Goal: Information Seeking & Learning: Learn about a topic

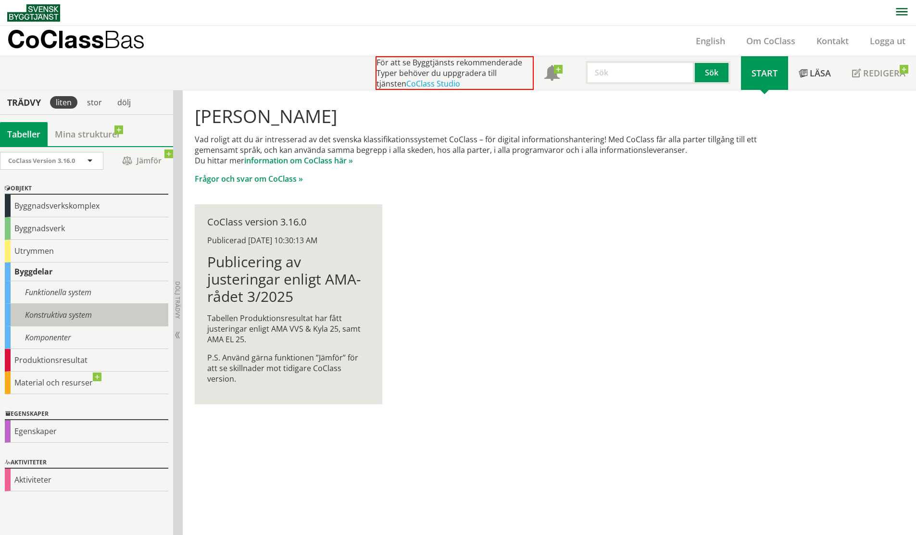
click at [89, 312] on div "Konstruktiva system" at bounding box center [86, 315] width 163 height 23
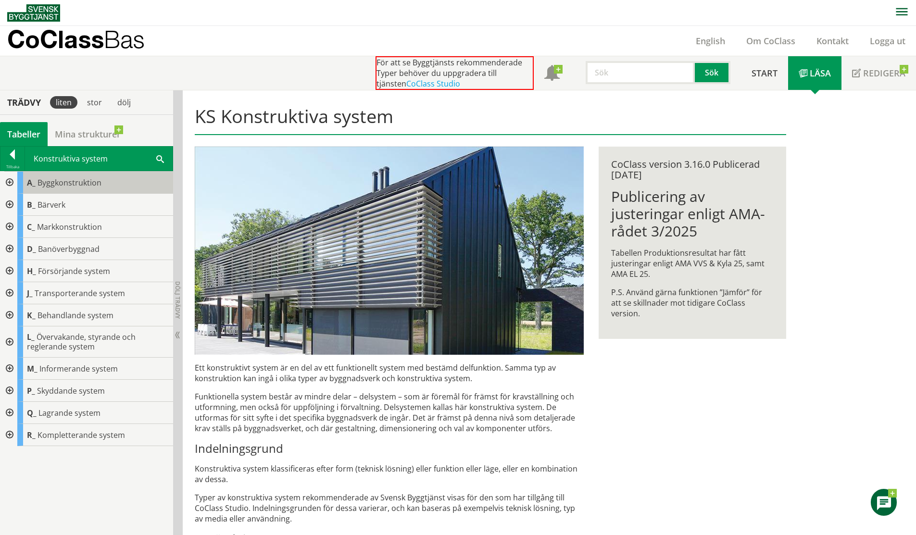
click at [86, 181] on span "Byggkonstruktion" at bounding box center [69, 182] width 64 height 11
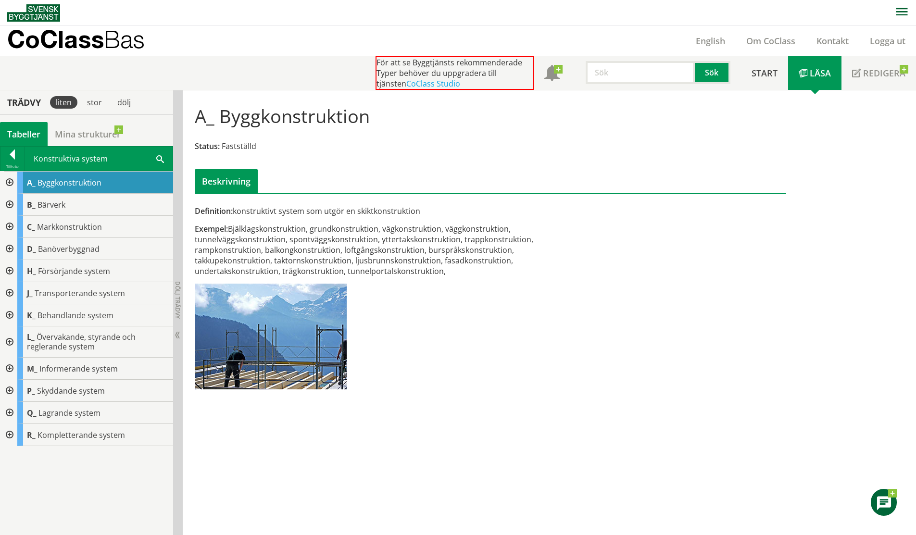
click at [18, 183] on div "A_ Byggkonstruktion" at bounding box center [95, 183] width 156 height 22
click at [9, 184] on div at bounding box center [8, 183] width 17 height 22
click at [12, 181] on div at bounding box center [8, 183] width 17 height 22
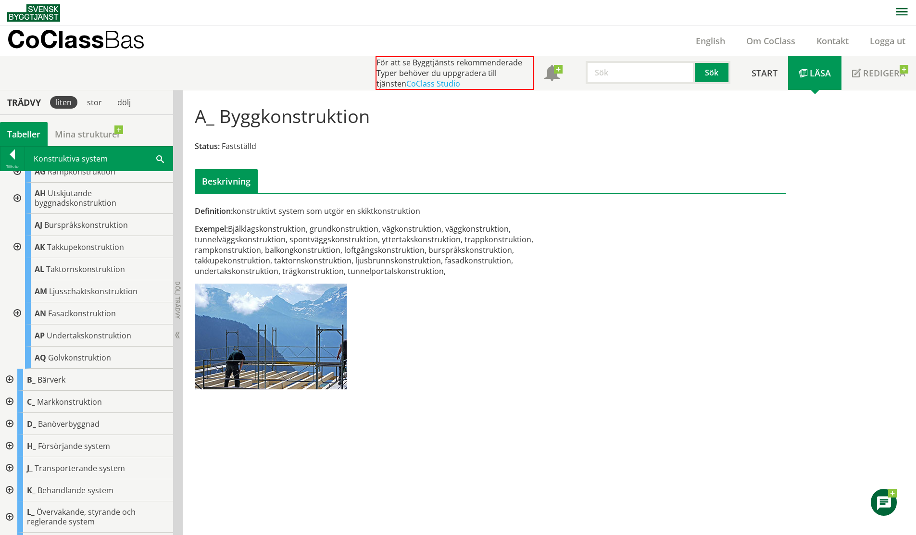
scroll to position [144, 0]
click at [21, 244] on div at bounding box center [16, 247] width 17 height 22
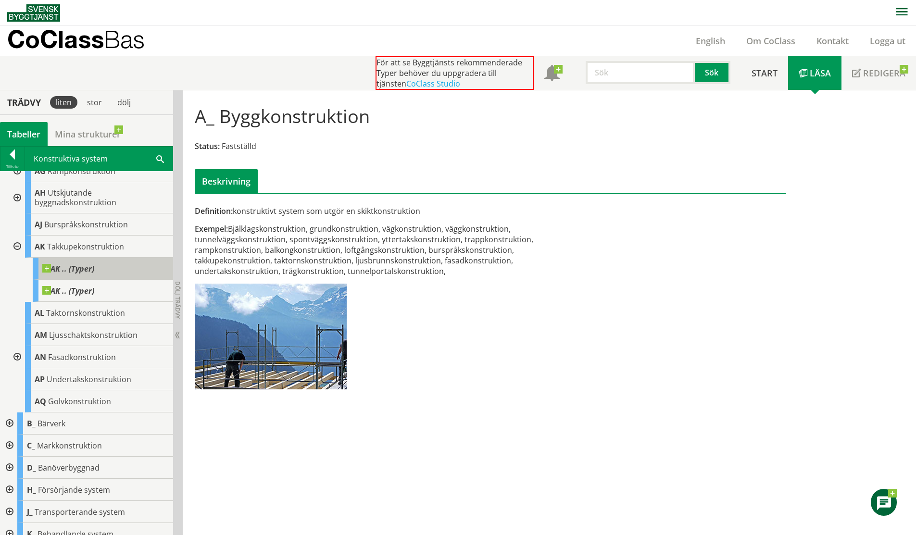
click at [82, 268] on span "AK .. (Typer)" at bounding box center [68, 269] width 52 height 10
click at [86, 287] on span "AK .. (Typer)" at bounding box center [68, 291] width 52 height 10
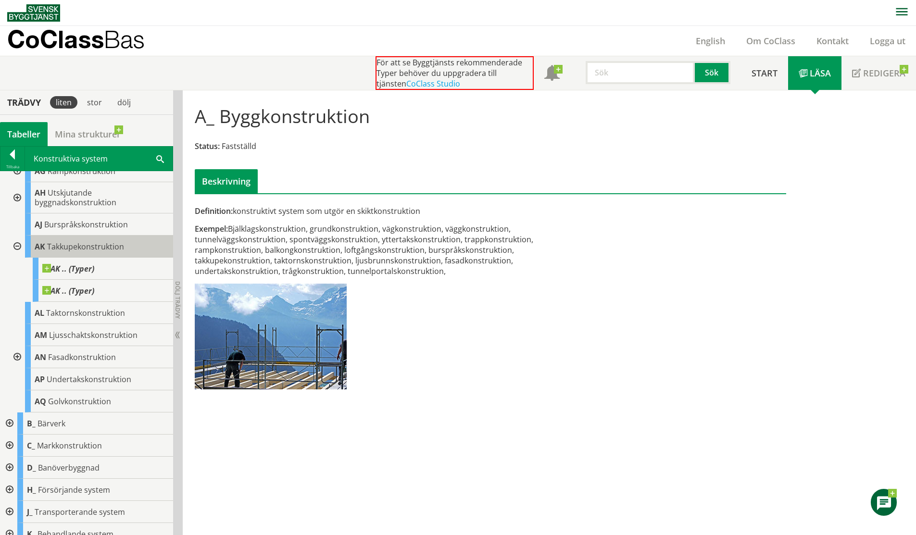
click at [97, 244] on span "Takkupekonstruktion" at bounding box center [85, 246] width 77 height 11
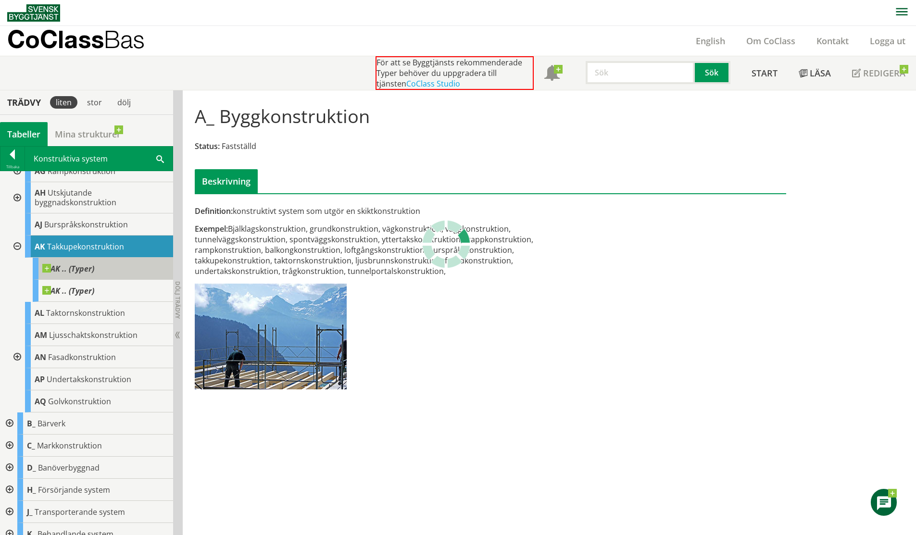
click at [83, 271] on span "AK .. (Typer)" at bounding box center [68, 269] width 52 height 10
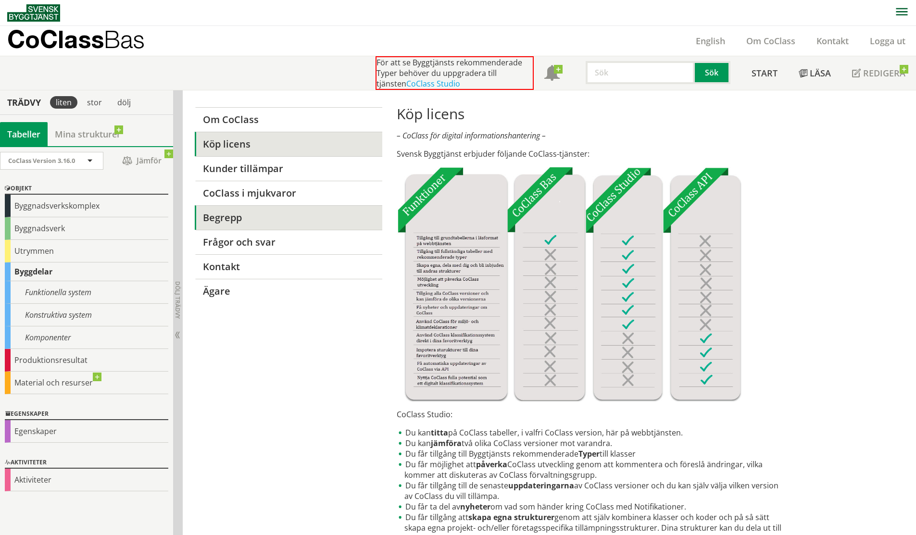
click at [242, 216] on link "Begrepp" at bounding box center [288, 217] width 187 height 25
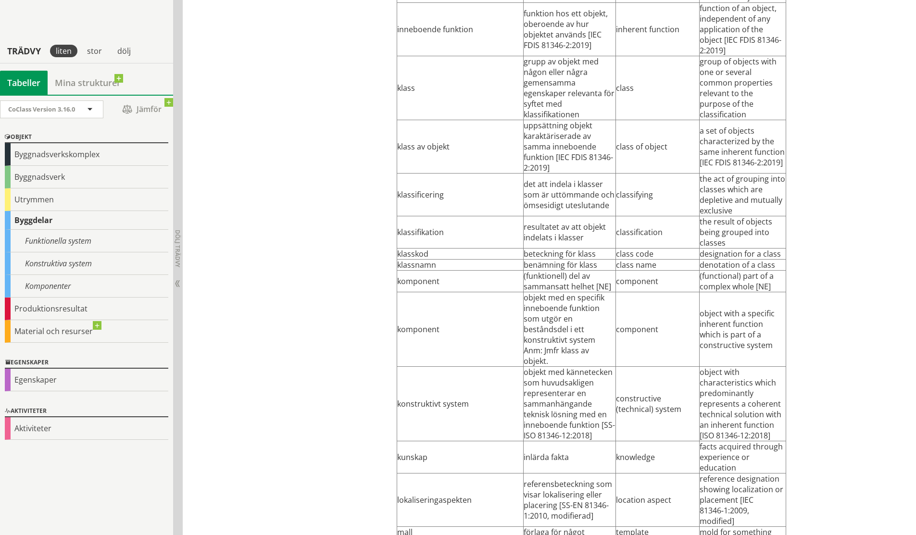
scroll to position [2692, 0]
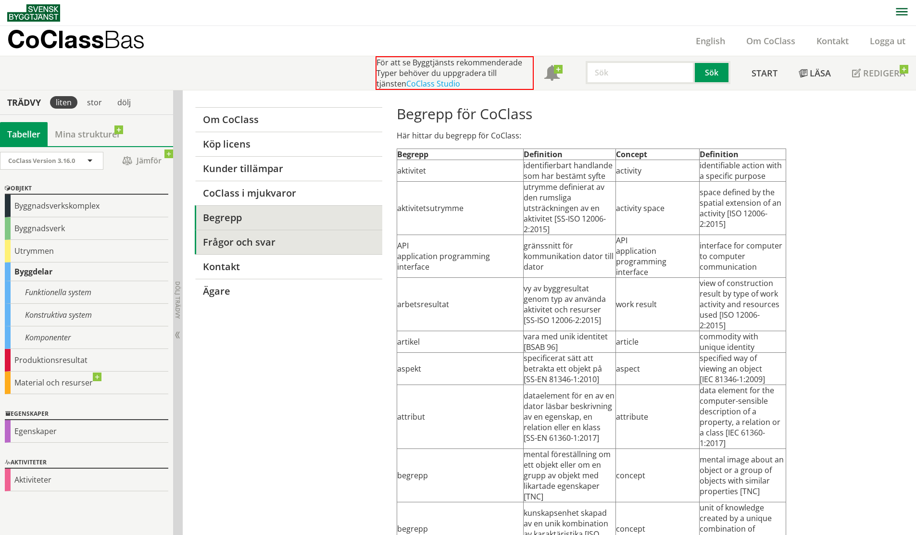
click at [254, 236] on link "Frågor och svar" at bounding box center [288, 242] width 187 height 25
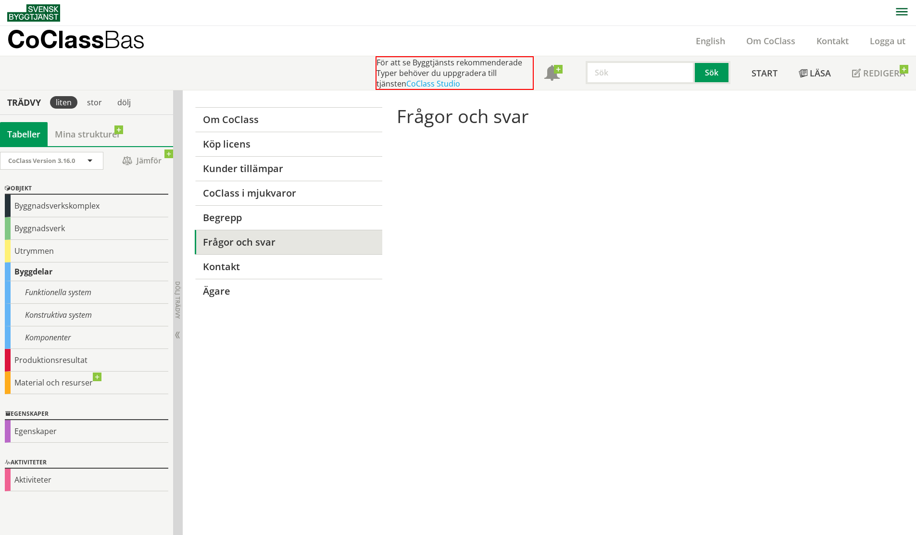
scroll to position [0, 0]
click at [303, 243] on link "Frågor och svar" at bounding box center [288, 241] width 187 height 25
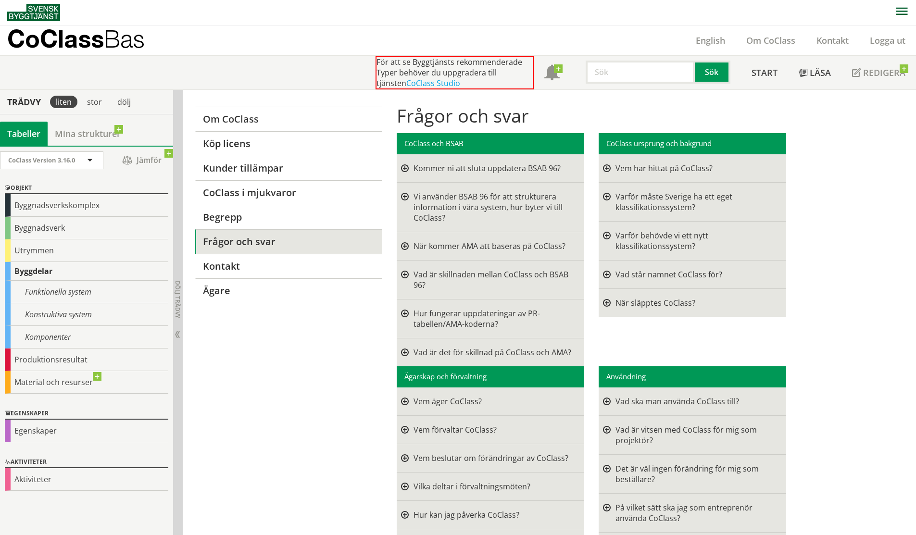
click at [404, 247] on div at bounding box center [405, 246] width 8 height 11
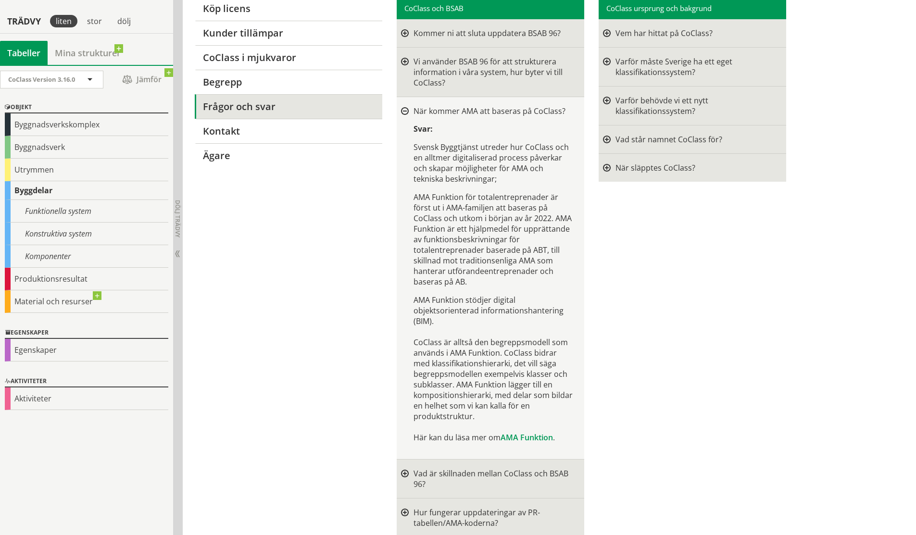
scroll to position [145, 0]
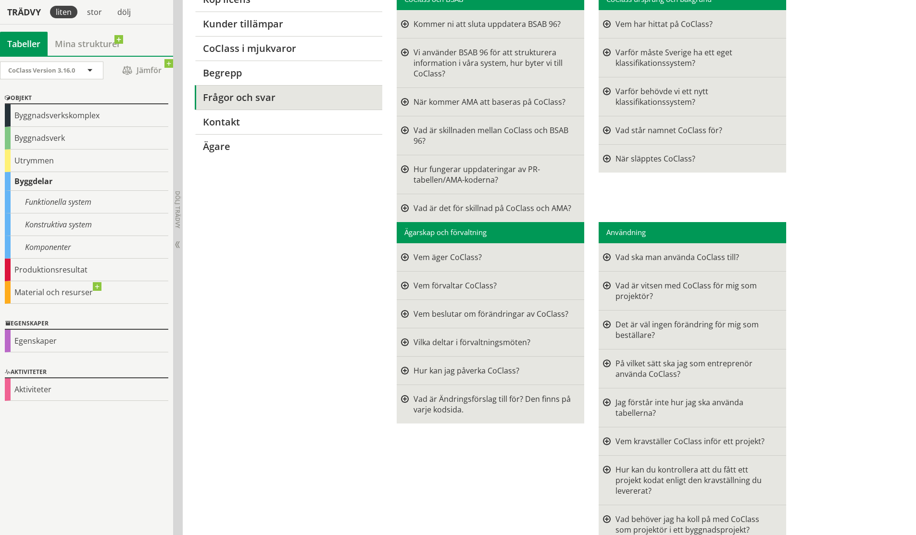
click at [409, 25] on div "Kommer ni att sluta uppdatera BSAB 96? Svar: Vi tillhandahåller båda klassifika…" at bounding box center [494, 24] width 171 height 11
click at [406, 24] on div at bounding box center [405, 24] width 8 height 11
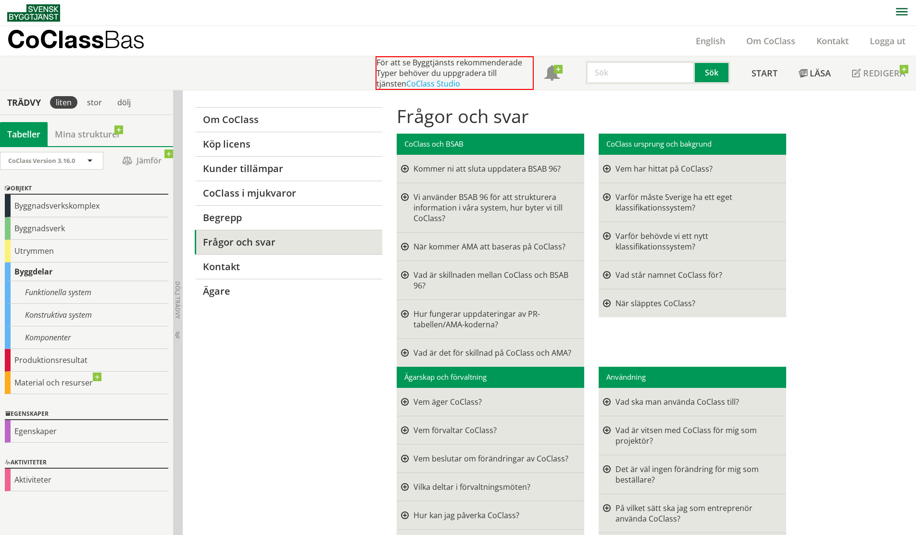
scroll to position [0, 0]
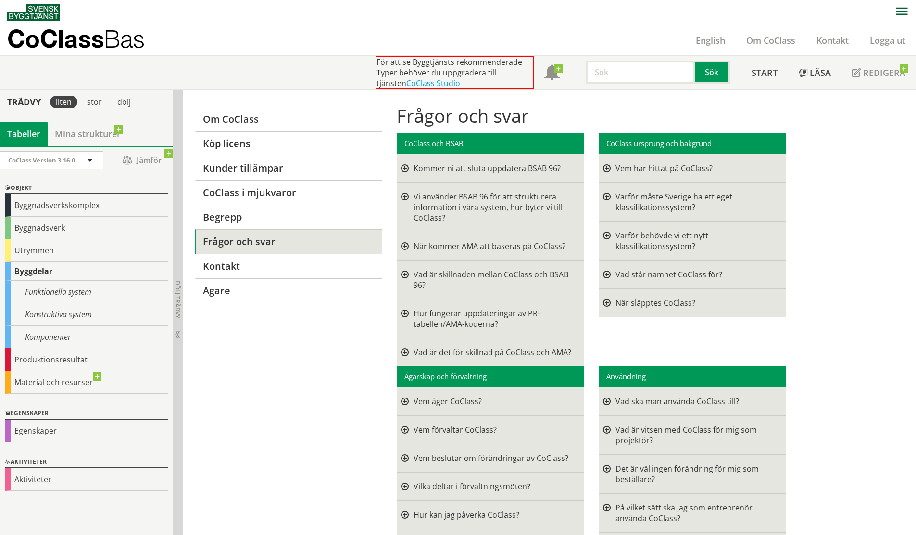
click at [405, 194] on div at bounding box center [405, 207] width 8 height 32
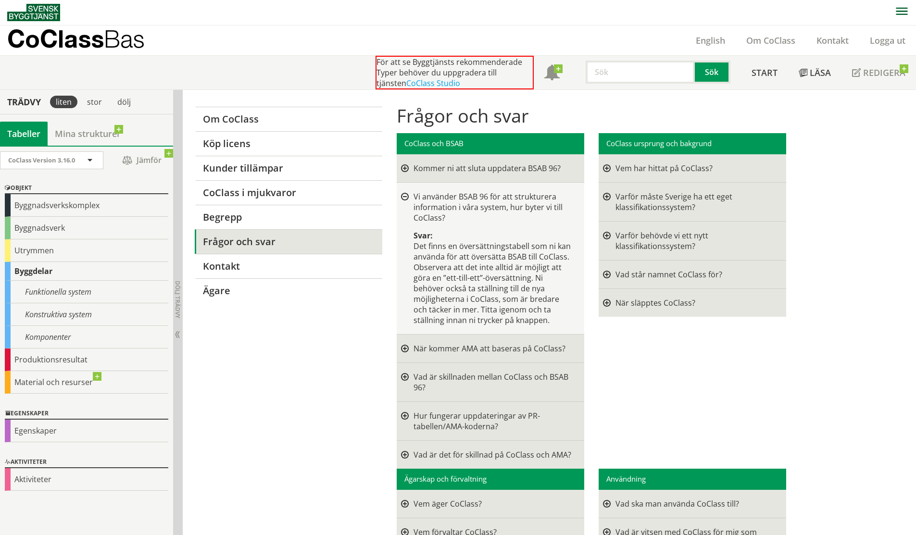
drag, startPoint x: 475, startPoint y: 318, endPoint x: 429, endPoint y: 250, distance: 81.7
click at [429, 250] on div "Svar: Det finns en översättningstabell som ni kan använda för att översätta BSA…" at bounding box center [493, 277] width 160 height 95
click at [425, 241] on span "Det finns en översättningstabell som ni kan använda för att översätta BSAB till…" at bounding box center [491, 283] width 157 height 85
drag, startPoint x: 710, startPoint y: 168, endPoint x: 685, endPoint y: 168, distance: 25.0
click at [685, 168] on div "Vem har hittat på CoClass?" at bounding box center [695, 168] width 160 height 11
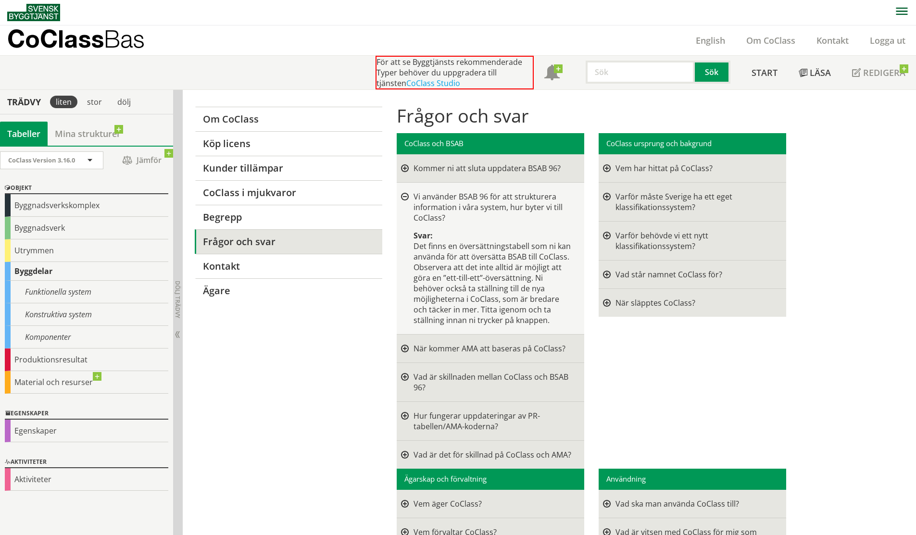
click at [118, 272] on div "Byggdelar" at bounding box center [86, 271] width 163 height 19
click at [116, 290] on div "Funktionella system" at bounding box center [86, 292] width 163 height 23
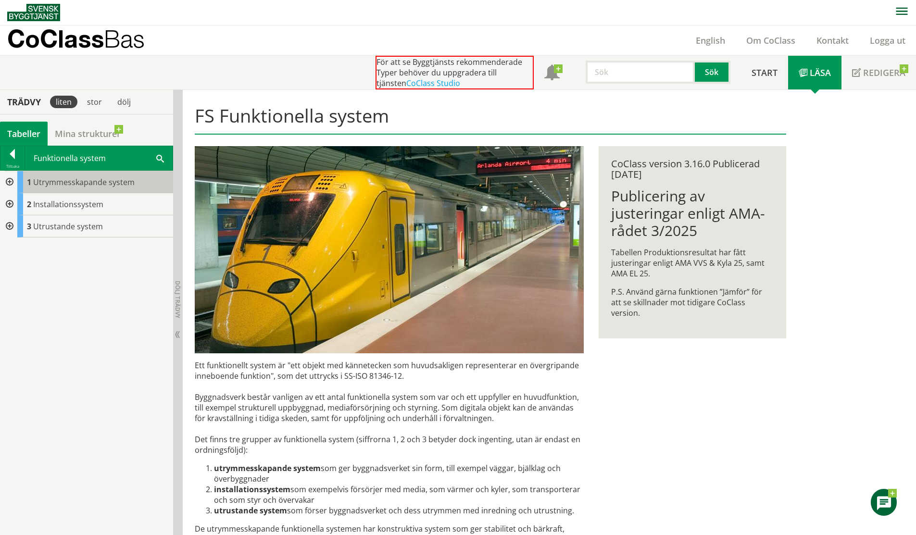
click at [97, 185] on span "Utrymmesskapande system" at bounding box center [83, 182] width 101 height 11
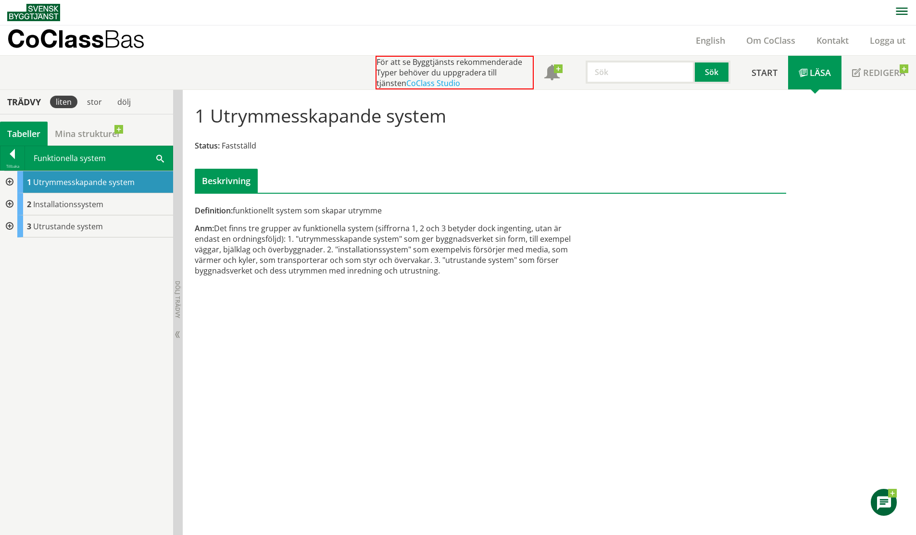
click at [8, 177] on div at bounding box center [8, 182] width 17 height 22
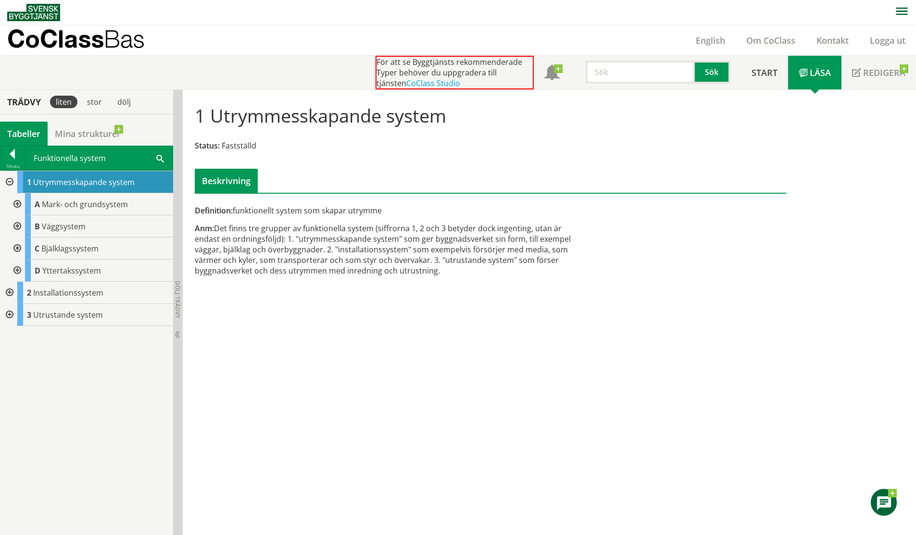
click at [21, 206] on div at bounding box center [16, 204] width 17 height 22
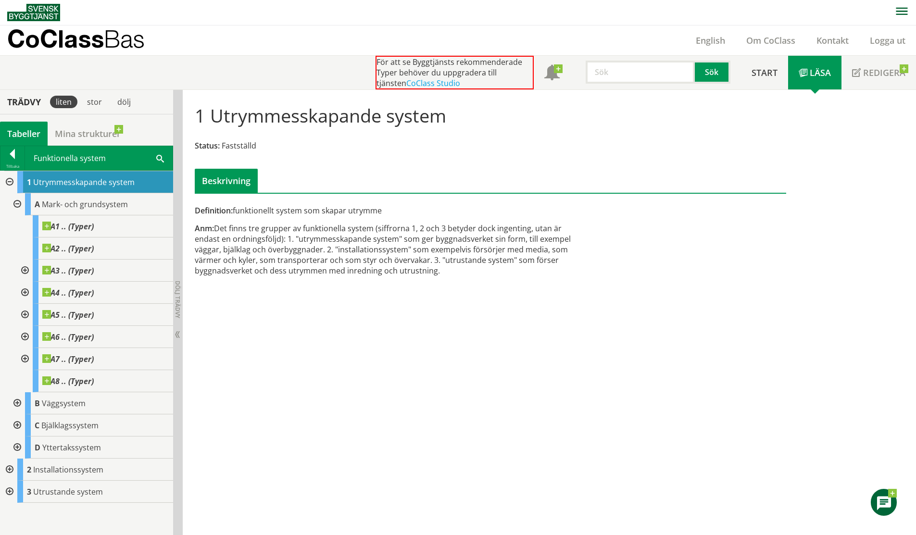
click at [12, 404] on div at bounding box center [16, 403] width 17 height 22
click at [18, 196] on div at bounding box center [16, 204] width 17 height 22
click at [24, 227] on div at bounding box center [16, 226] width 17 height 22
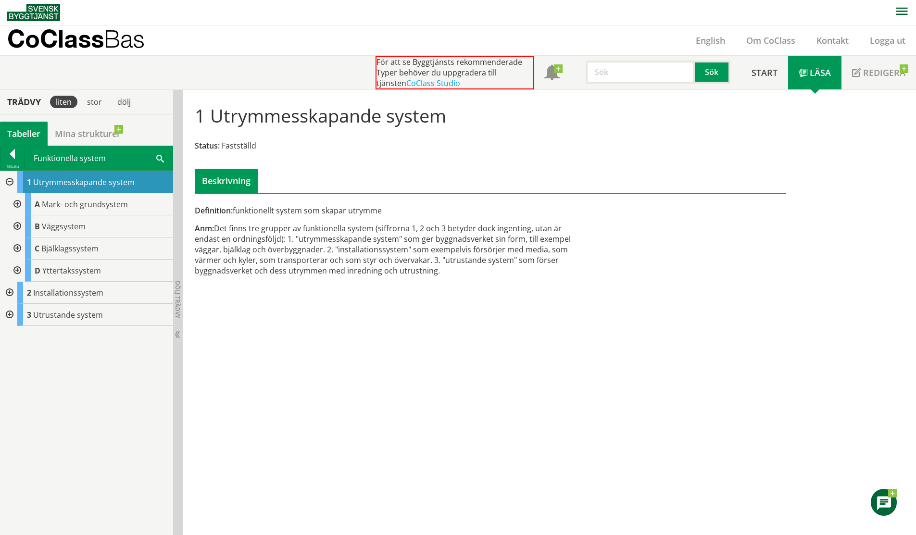
click at [12, 180] on div at bounding box center [8, 182] width 17 height 22
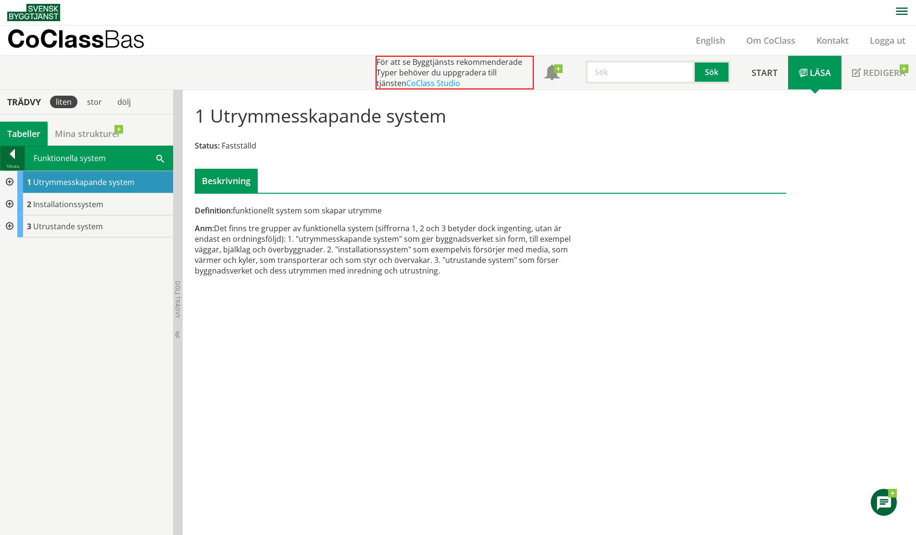
click at [17, 163] on div "Tillbaka" at bounding box center [12, 166] width 24 height 8
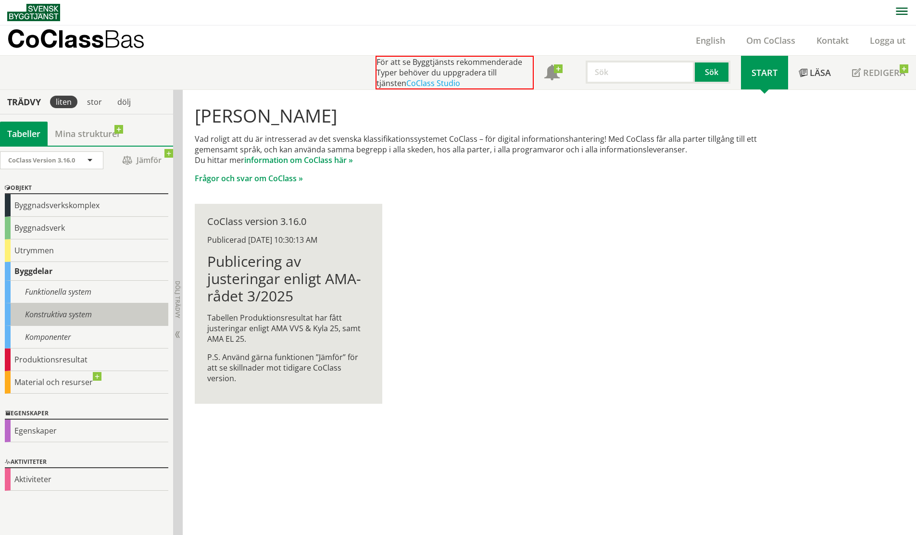
click at [78, 315] on div "Konstruktiva system" at bounding box center [86, 314] width 163 height 23
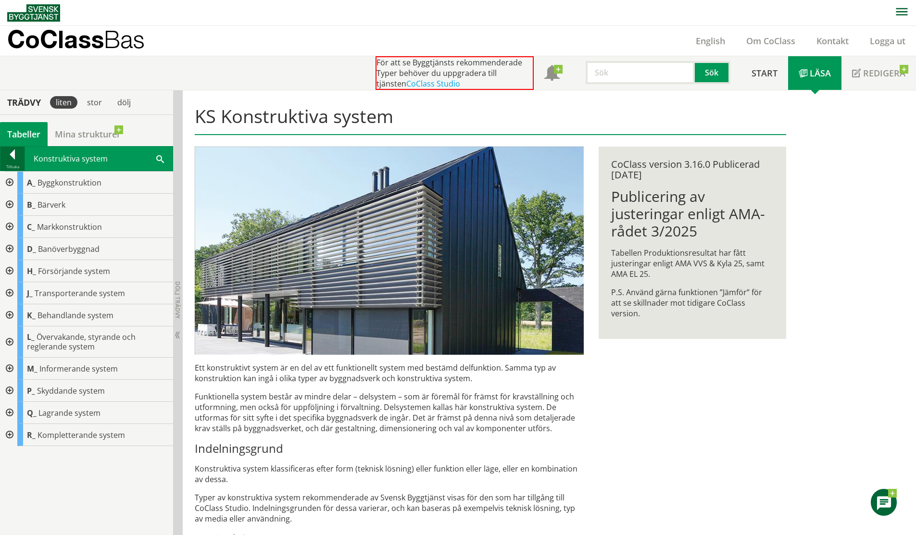
click at [17, 167] on div "Tillbaka" at bounding box center [12, 167] width 24 height 8
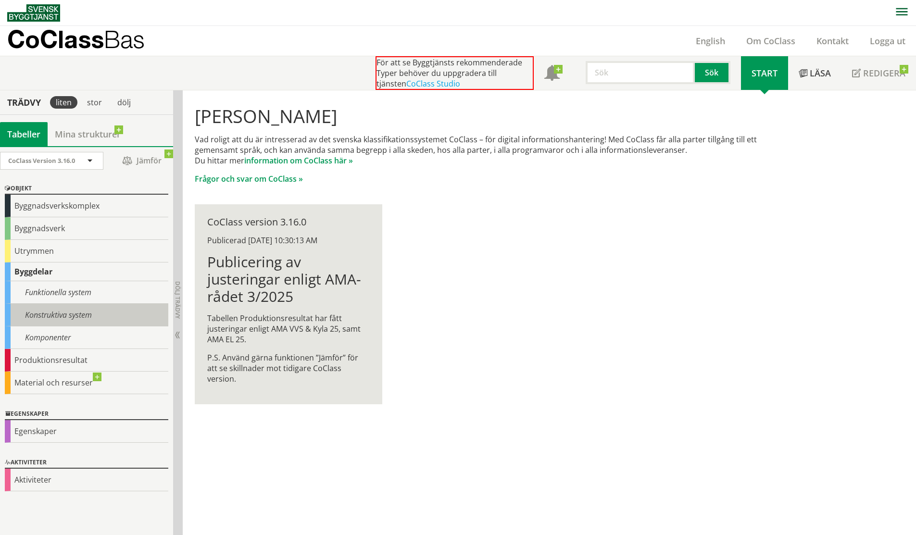
click at [74, 320] on div "Konstruktiva system" at bounding box center [86, 315] width 163 height 23
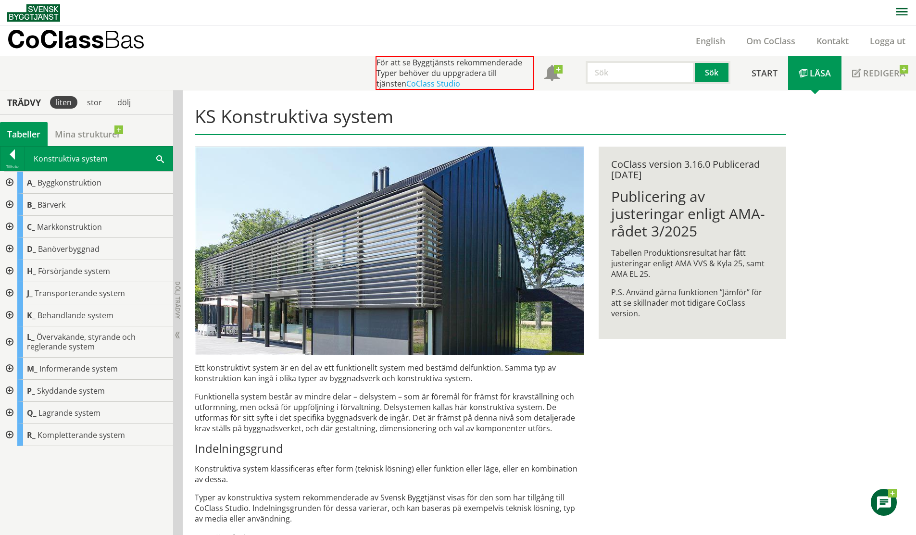
click at [9, 202] on div at bounding box center [8, 205] width 17 height 22
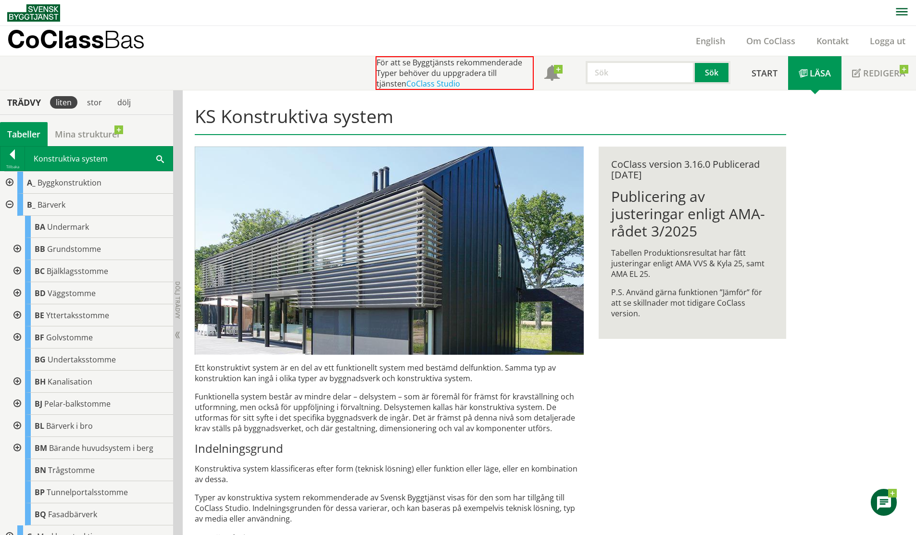
click at [18, 249] on div at bounding box center [16, 249] width 17 height 22
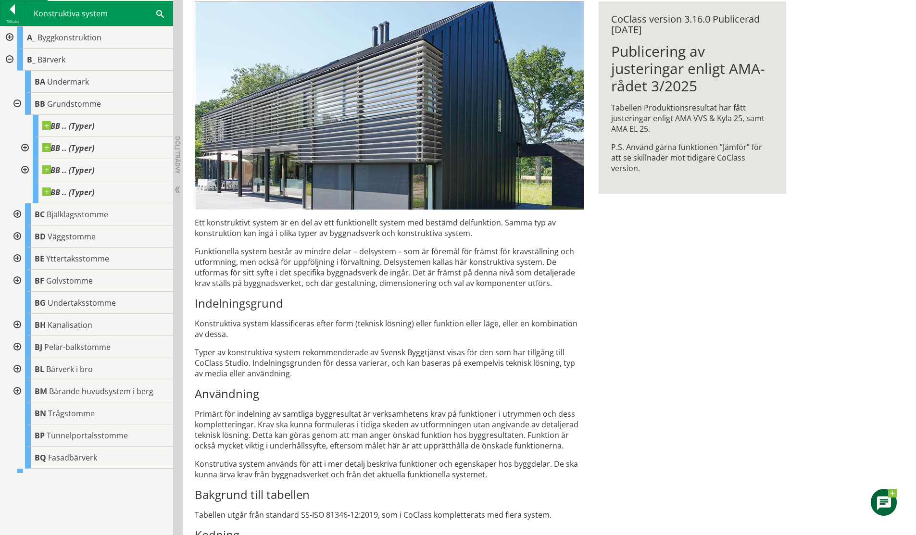
scroll to position [192, 0]
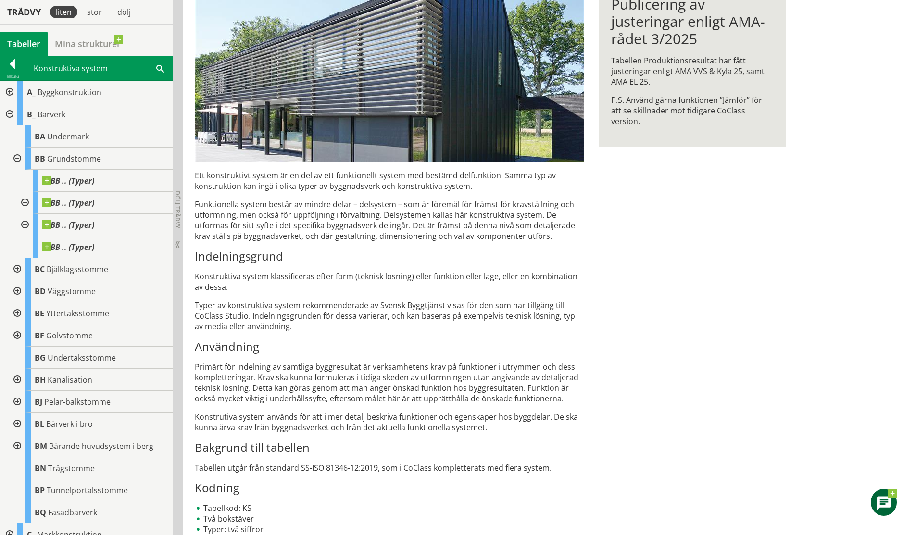
click at [11, 154] on div at bounding box center [16, 159] width 17 height 22
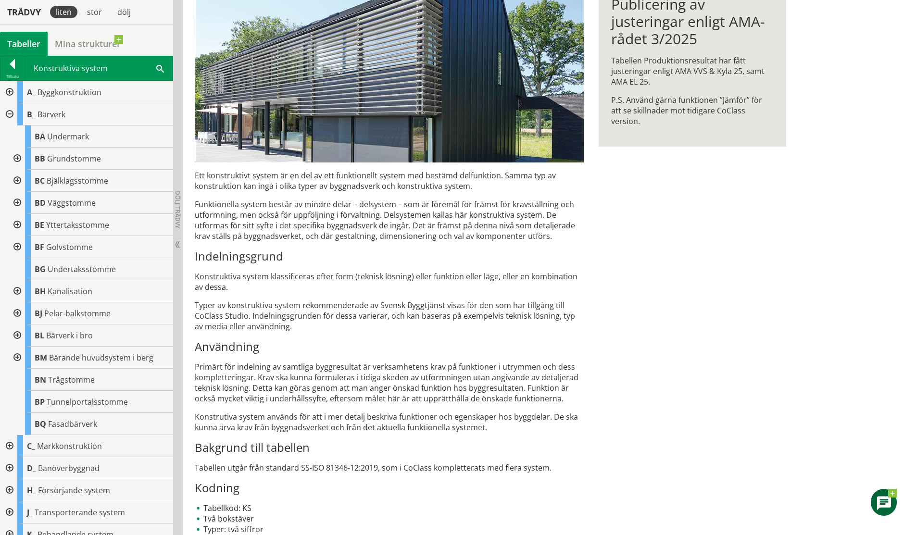
click at [10, 116] on div at bounding box center [8, 114] width 17 height 22
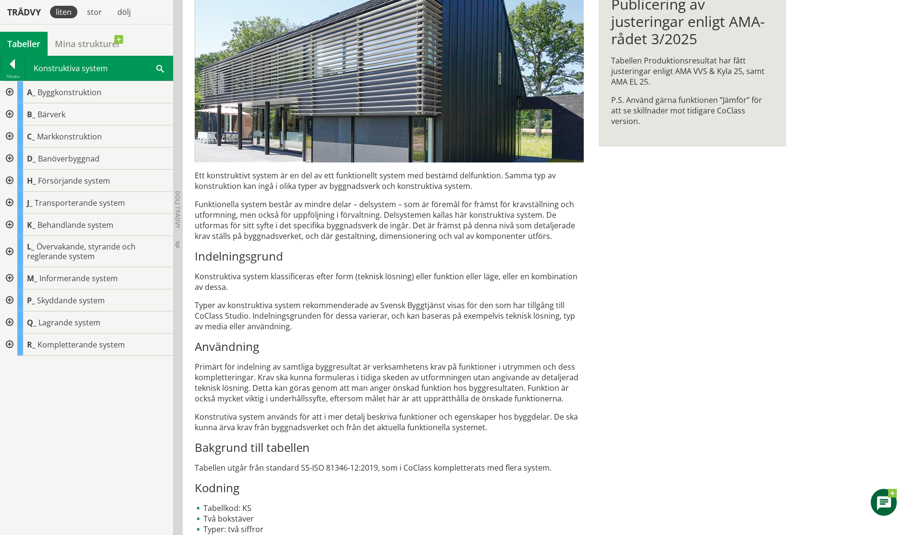
click at [11, 114] on div at bounding box center [8, 114] width 17 height 22
